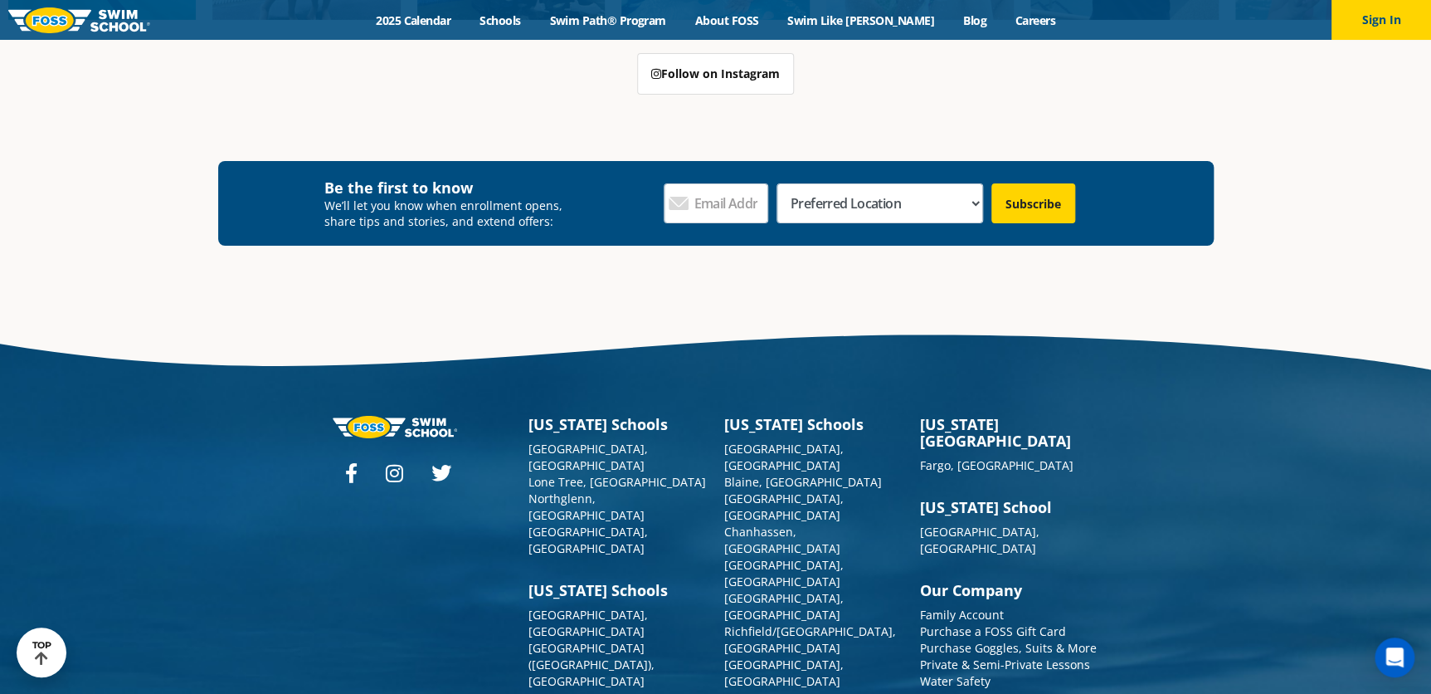
scroll to position [6041, 0]
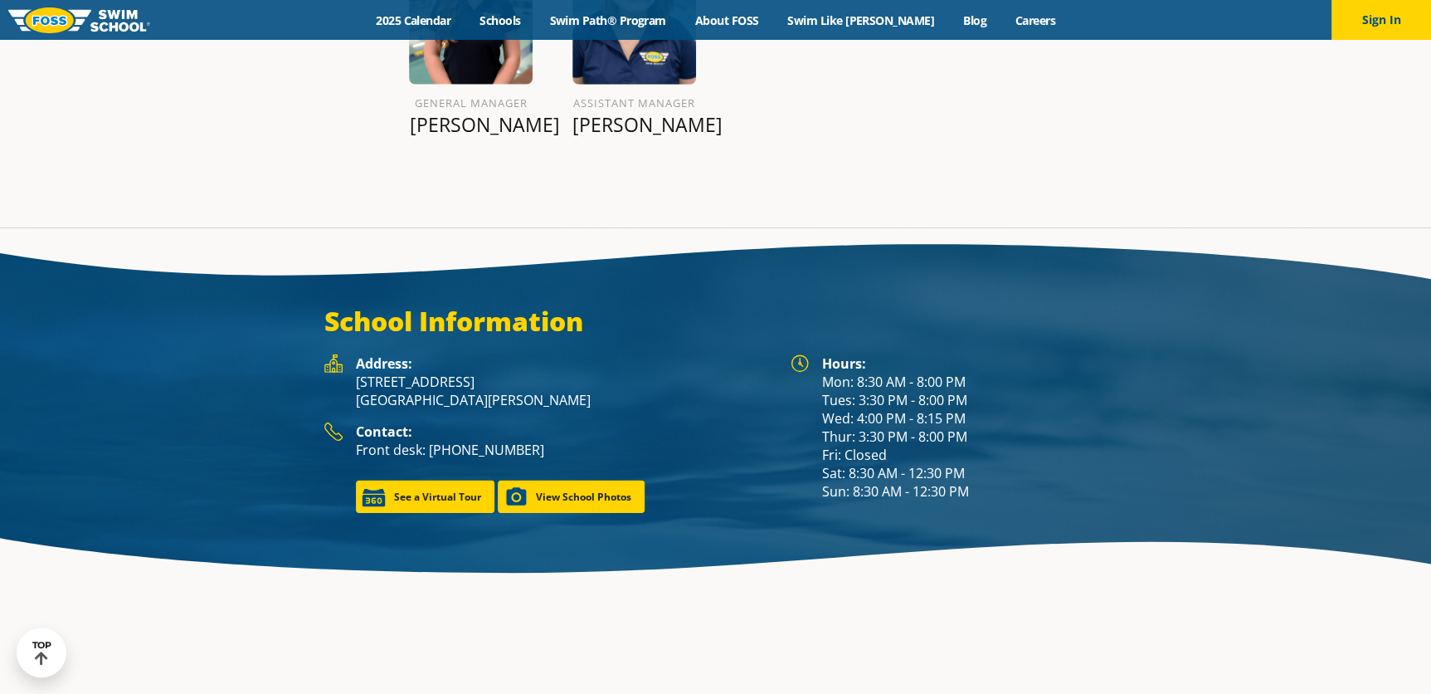
scroll to position [2263, 0]
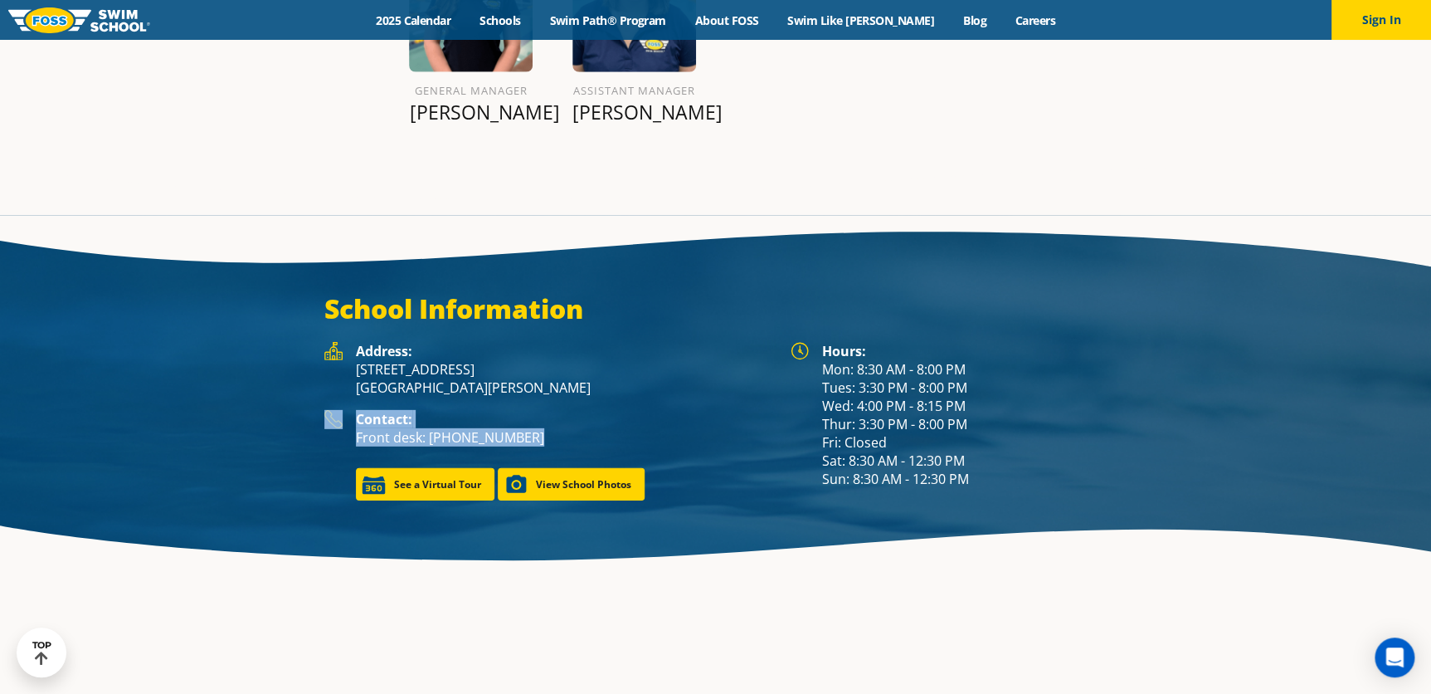
drag, startPoint x: 547, startPoint y: 386, endPoint x: 321, endPoint y: 378, distance: 225.9
click at [321, 378] on div "Address: 1916 Zumbehl Road St. Charles, MO 63303 Contact: Front desk: (636) 204…" at bounding box center [549, 421] width 466 height 158
copy div "Contact: Front desk: (636) 204-5404"
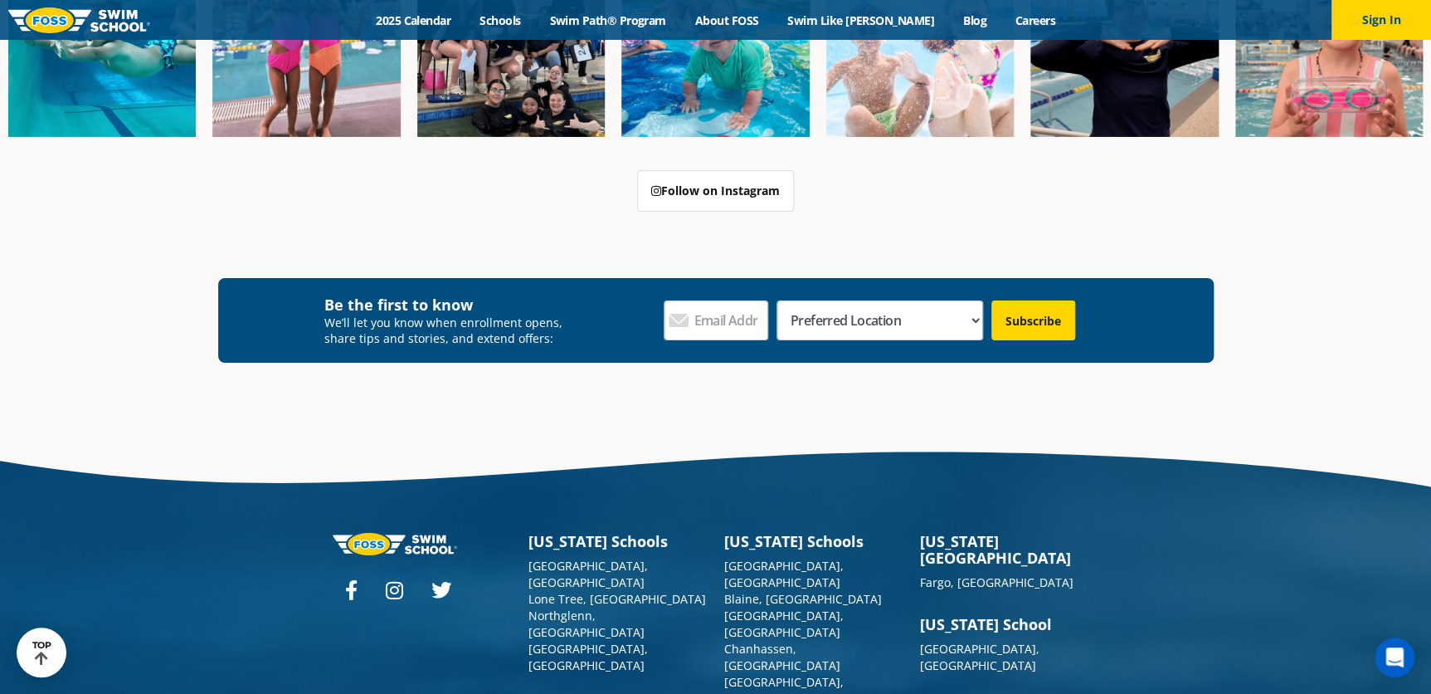
scroll to position [6125, 0]
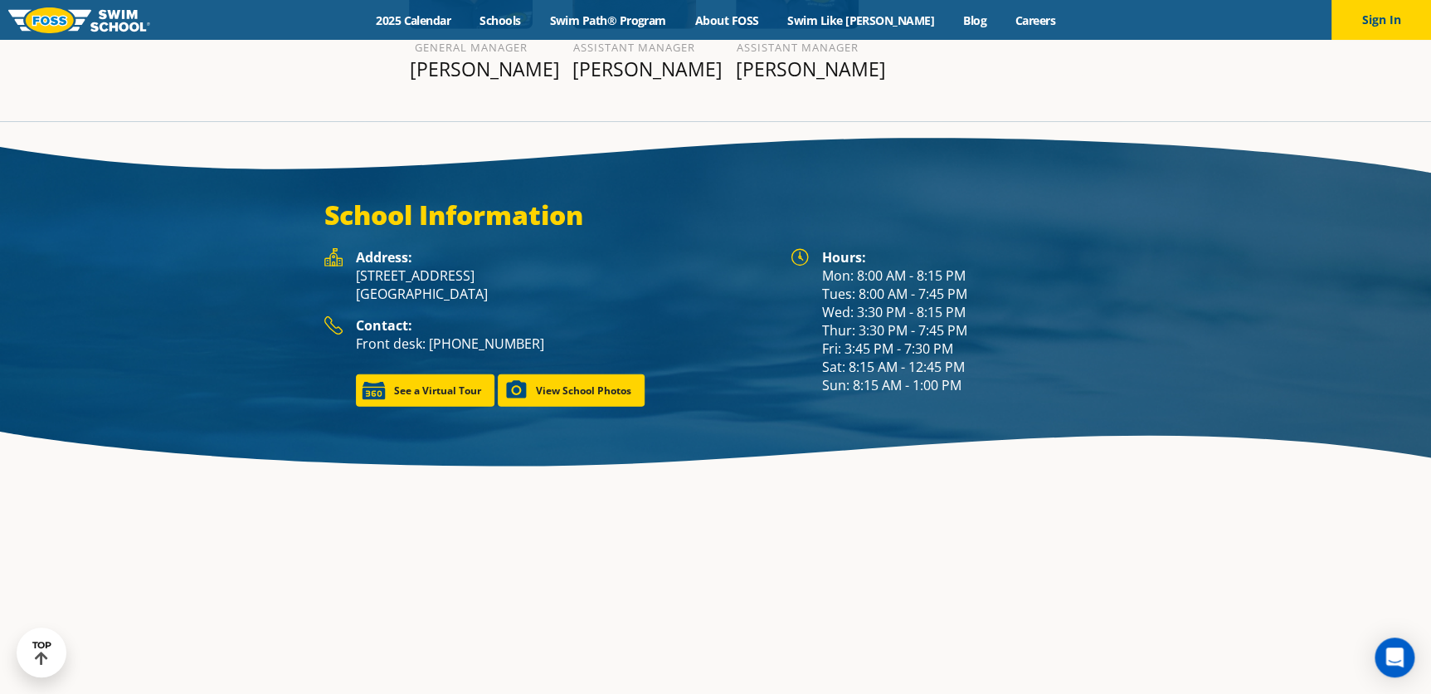
scroll to position [2338, 0]
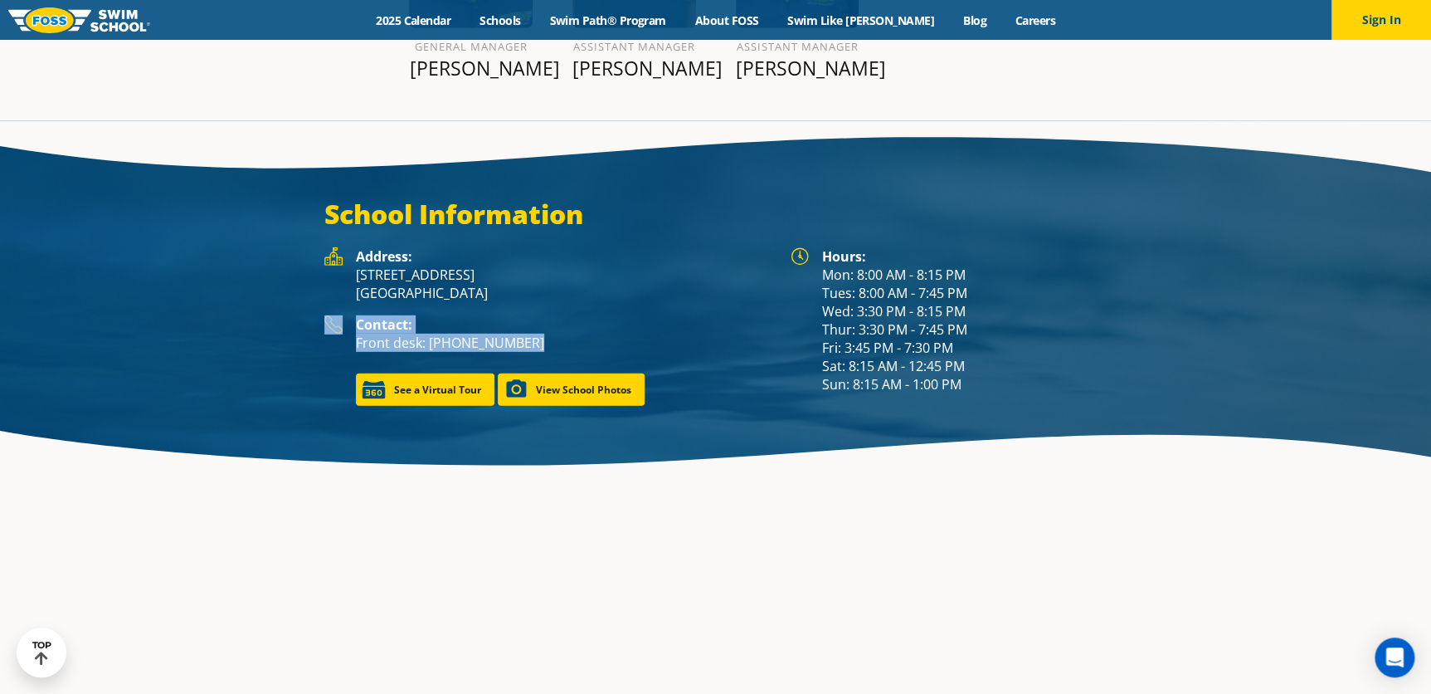
drag, startPoint x: 534, startPoint y: 300, endPoint x: 315, endPoint y: 284, distance: 218.8
click at [316, 284] on div "Address: [STREET_ADDRESS] Contact: Front desk: [PHONE_NUMBER] See a Virtual Tou…" at bounding box center [549, 326] width 466 height 158
copy div "Contact: Front desk: [PHONE_NUMBER]"
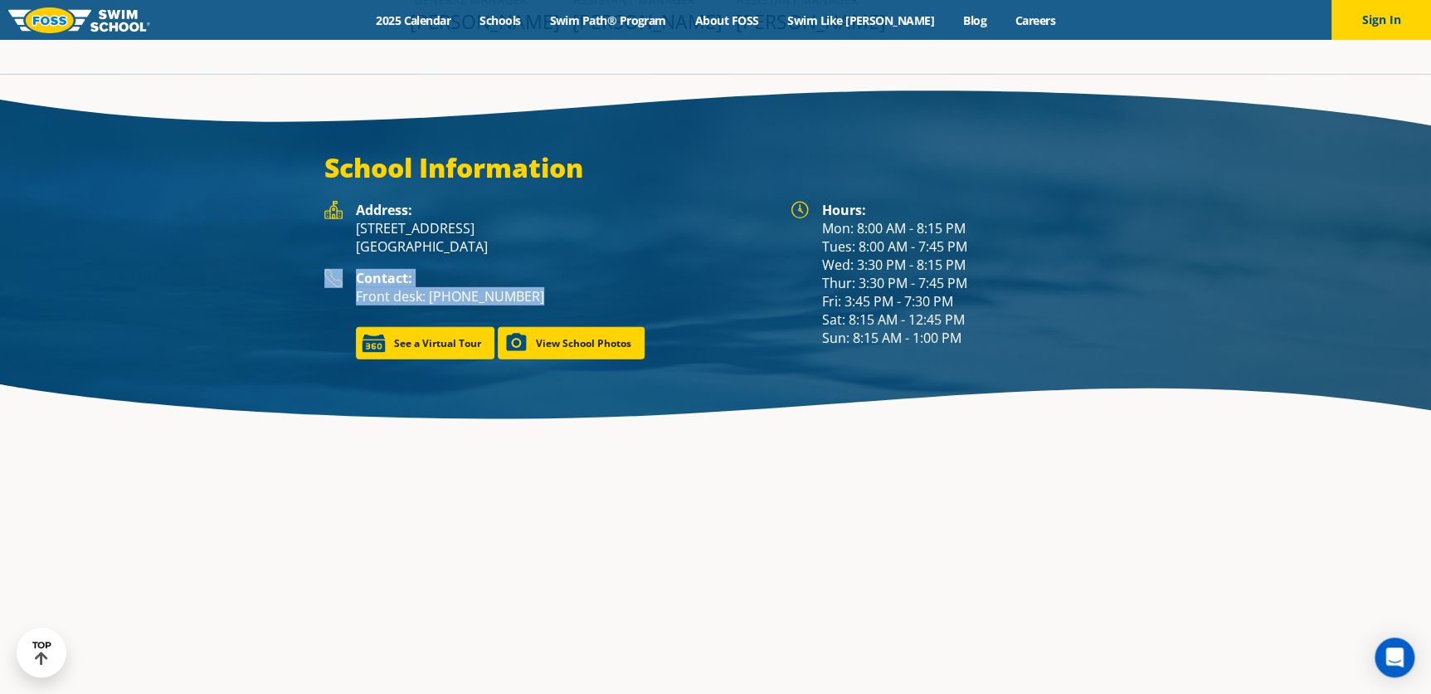
scroll to position [2315, 0]
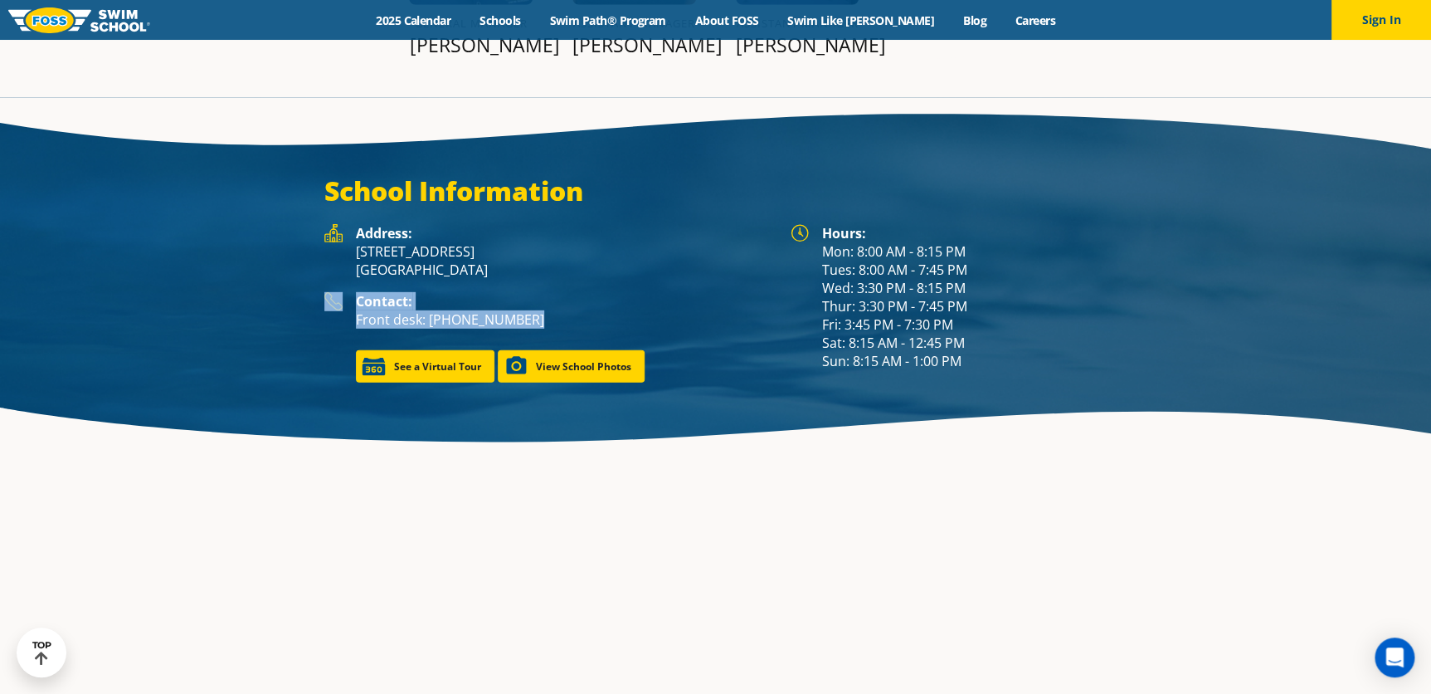
click at [120, 21] on img at bounding box center [79, 20] width 142 height 26
